Goal: Information Seeking & Learning: Learn about a topic

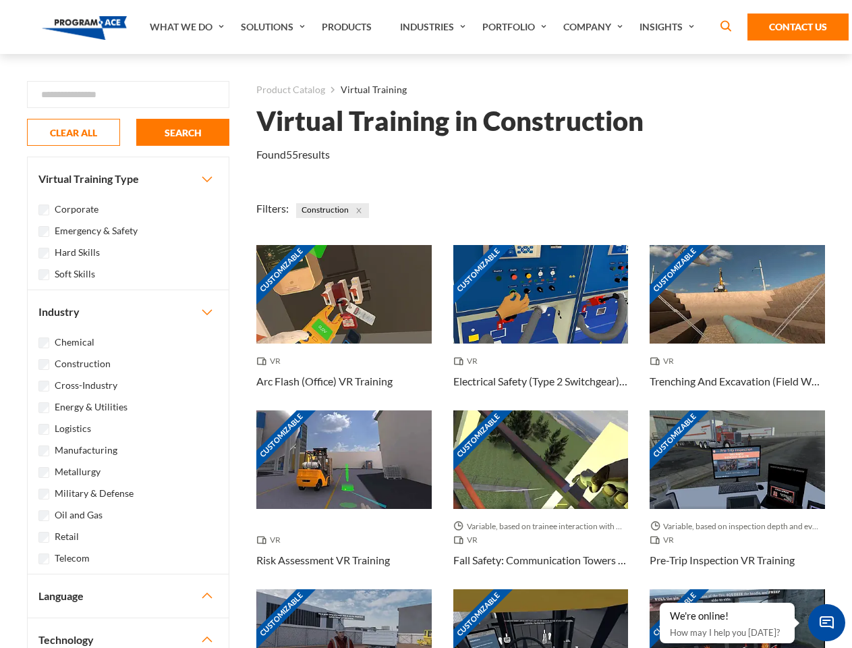
click at [188, 27] on link "What We Do" at bounding box center [188, 27] width 91 height 54
click at [275, 27] on link "Solutions" at bounding box center [274, 27] width 81 height 54
click at [435, 27] on link "Industries" at bounding box center [434, 27] width 82 height 54
click at [596, 27] on link "Company" at bounding box center [595, 27] width 76 height 54
click at [669, 27] on link "Insights" at bounding box center [669, 27] width 72 height 54
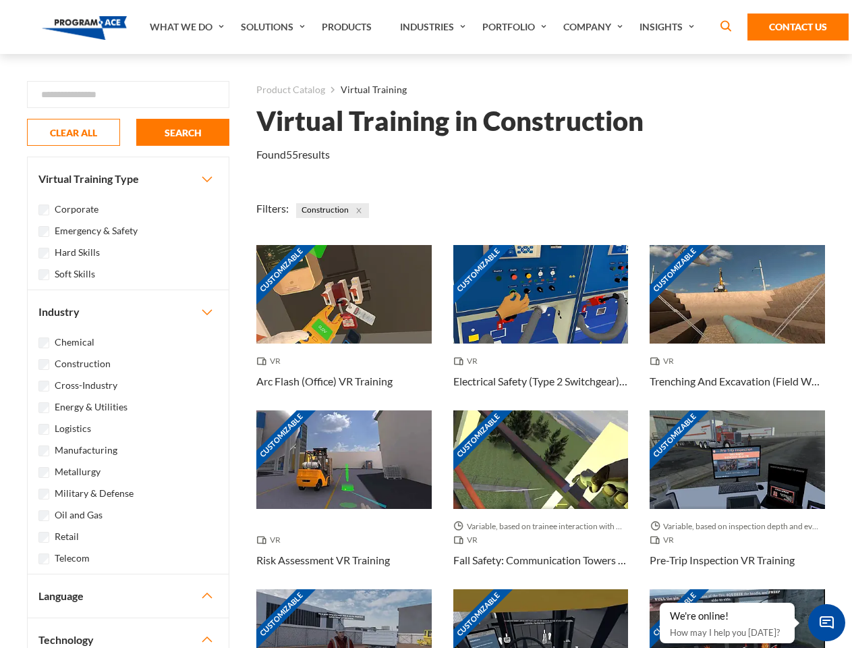
click at [0, 0] on div "Blog White Papers News" at bounding box center [0, 0] width 0 height 0
click at [0, 0] on strong "How Virtual Learning Can Enhance Workforce Productivity: A Guide for L&D Manage…" at bounding box center [0, 0] width 0 height 0
click at [827, 622] on span "Minimize live chat window" at bounding box center [826, 622] width 49 height 49
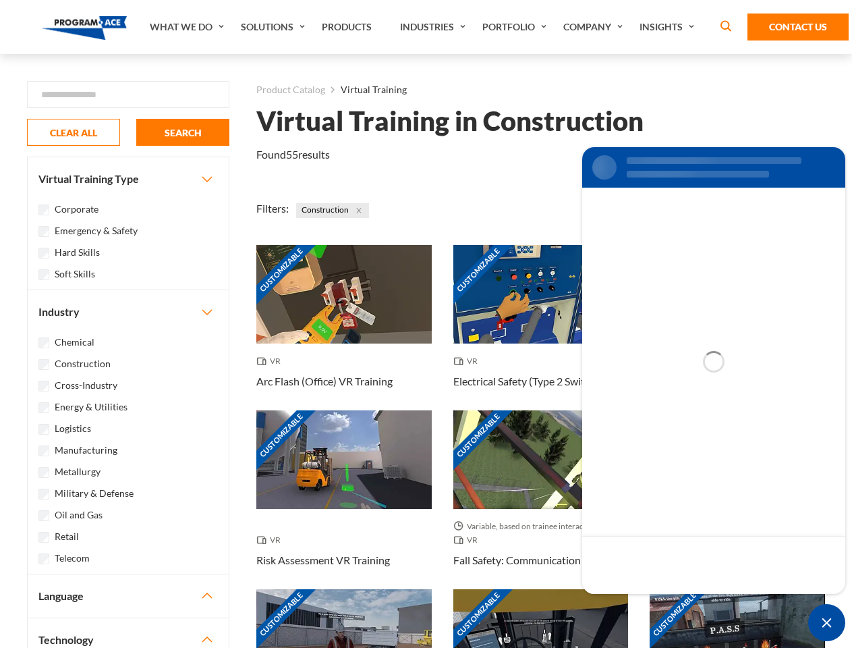
click at [661, 603] on div "Customizable" at bounding box center [737, 638] width 175 height 99
